Goal: Understand process/instructions

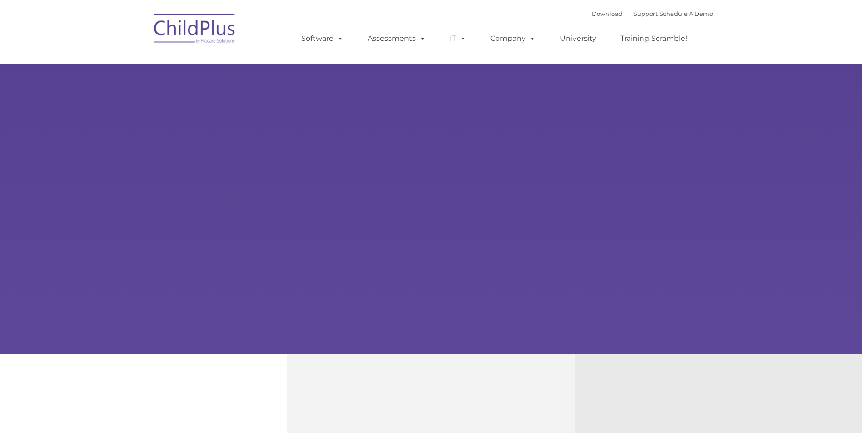
type input ""
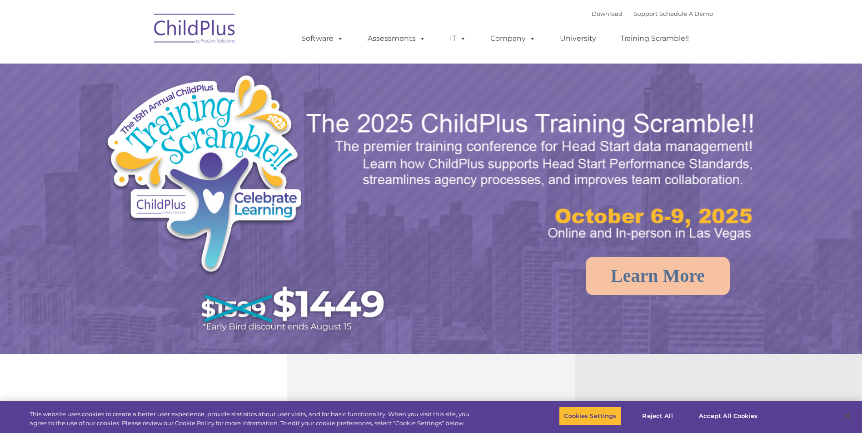
select select "MEDIUM"
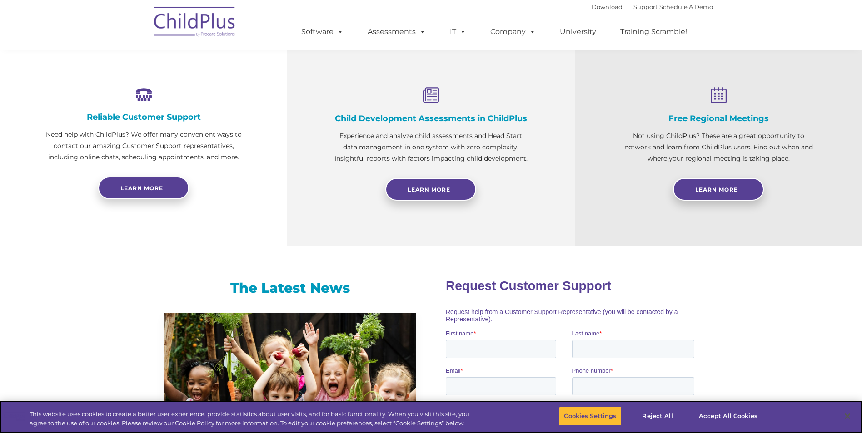
scroll to position [319, 0]
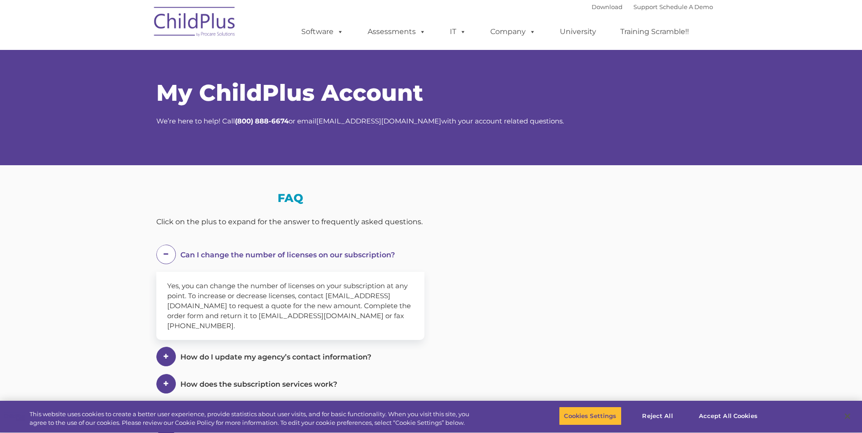
select select "MEDIUM"
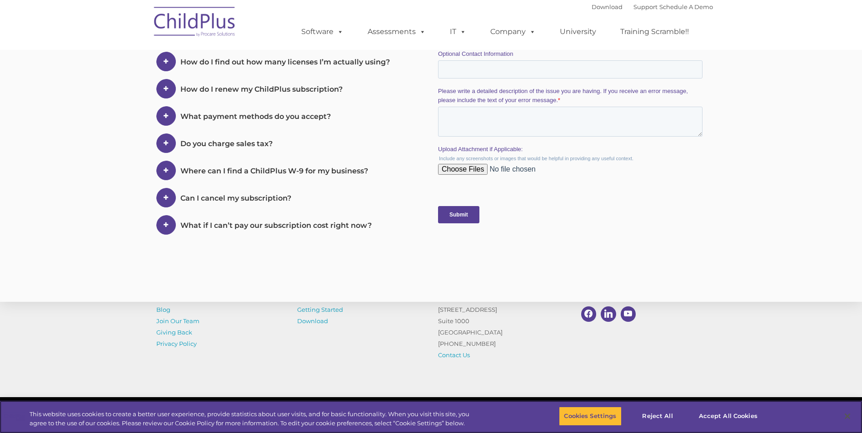
scroll to position [440, 0]
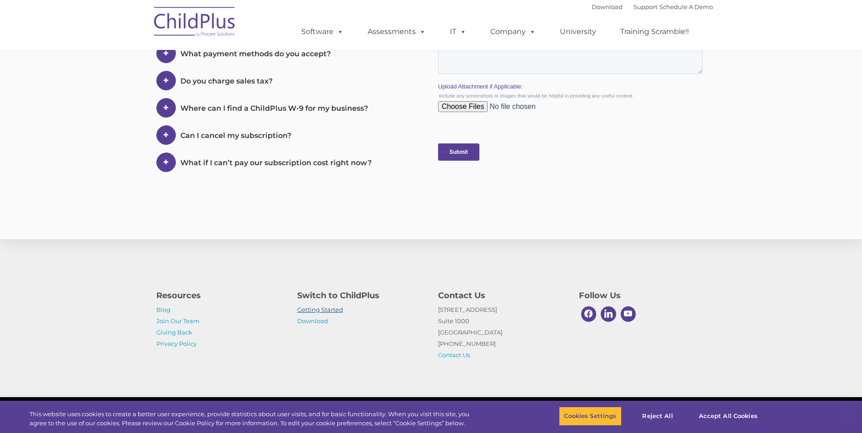
click at [316, 307] on link "Getting Started" at bounding box center [320, 309] width 46 height 7
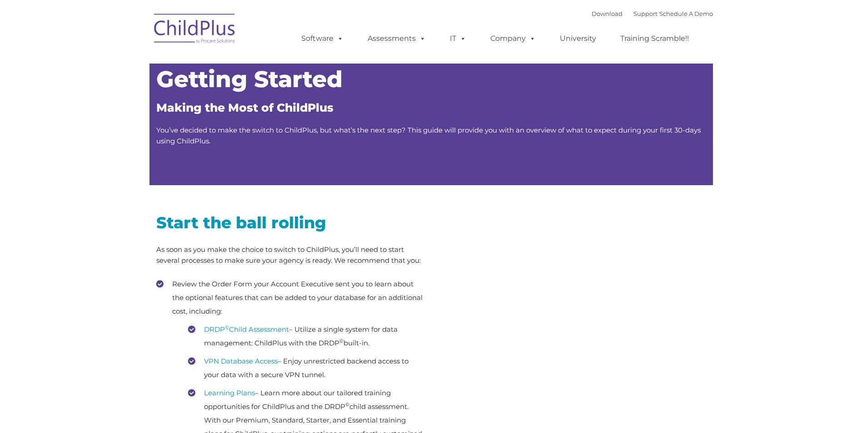
type input ""
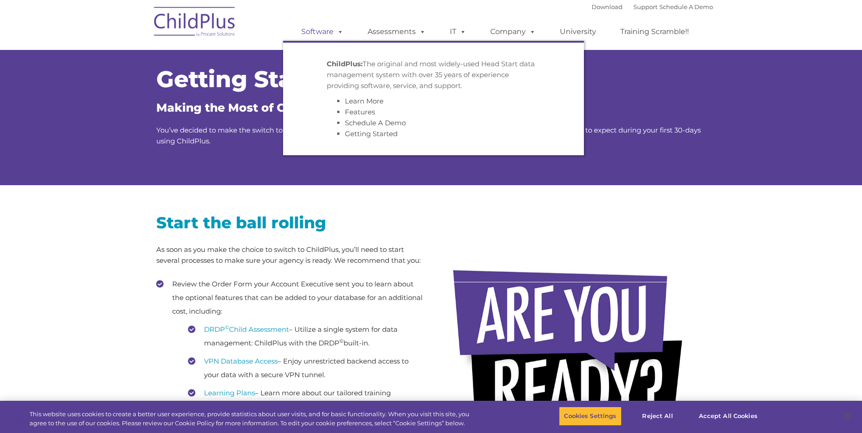
click at [340, 27] on span at bounding box center [338, 31] width 10 height 9
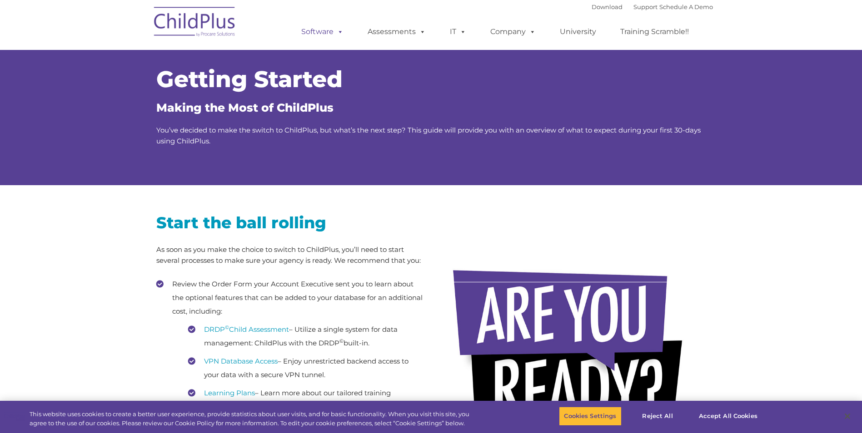
click at [340, 30] on span at bounding box center [338, 31] width 10 height 9
click at [591, 7] on link "Download" at bounding box center [606, 6] width 31 height 7
